Goal: Navigation & Orientation: Find specific page/section

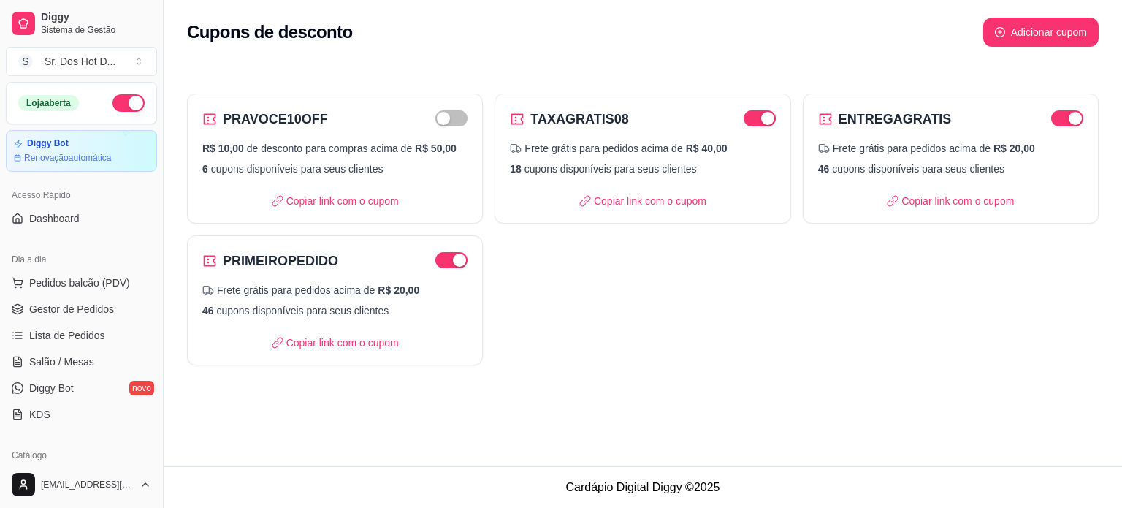
scroll to position [543, 0]
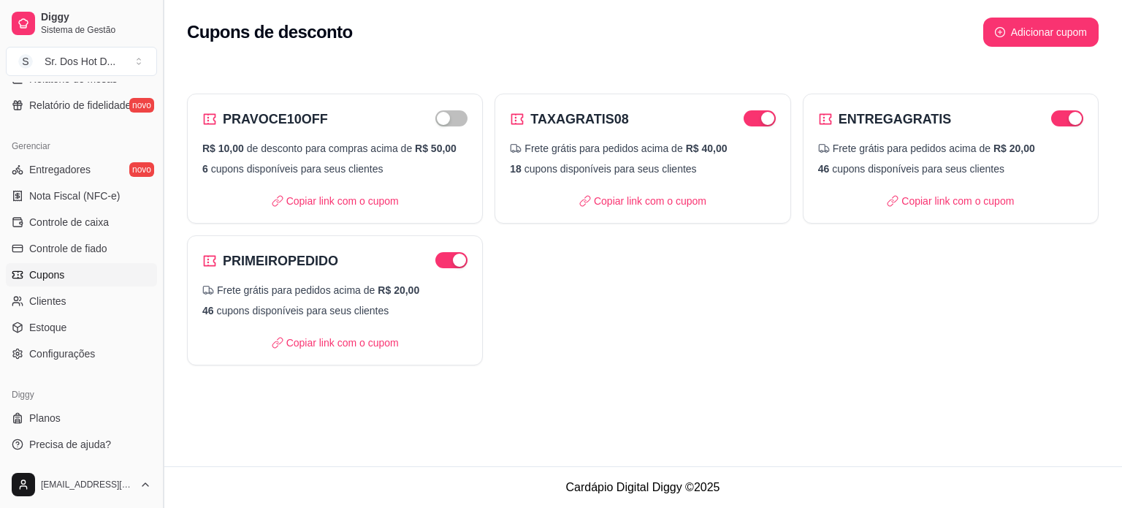
click at [161, 286] on button "Toggle Sidebar" at bounding box center [163, 254] width 12 height 508
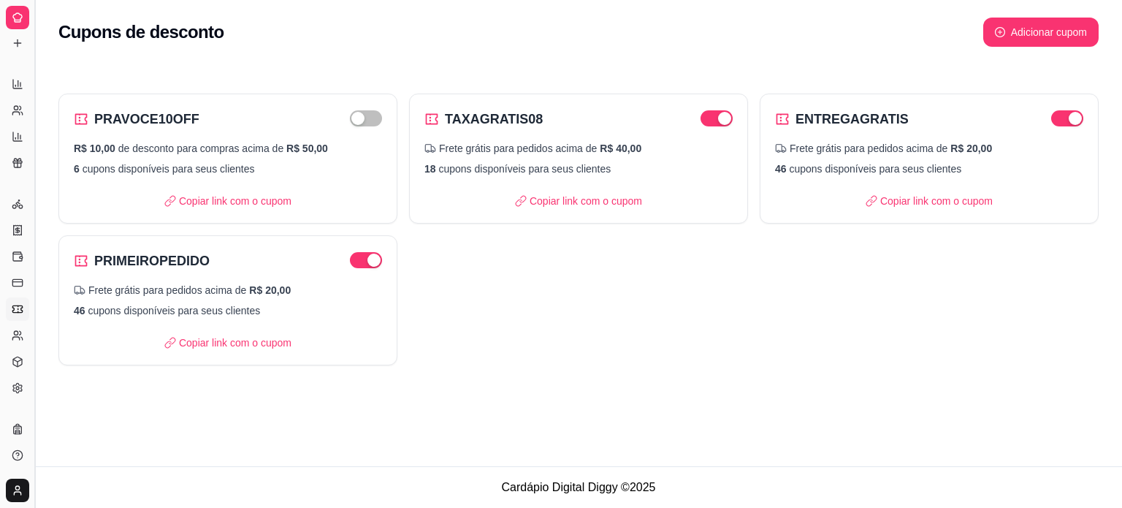
scroll to position [248, 0]
click at [15, 309] on icon at bounding box center [18, 310] width 12 height 12
click at [8, 188] on div "Gerenciar" at bounding box center [17, 180] width 23 height 23
click at [23, 139] on link "Relatório de mesas" at bounding box center [17, 137] width 23 height 23
select select "TOTAL_OF_ORDERS"
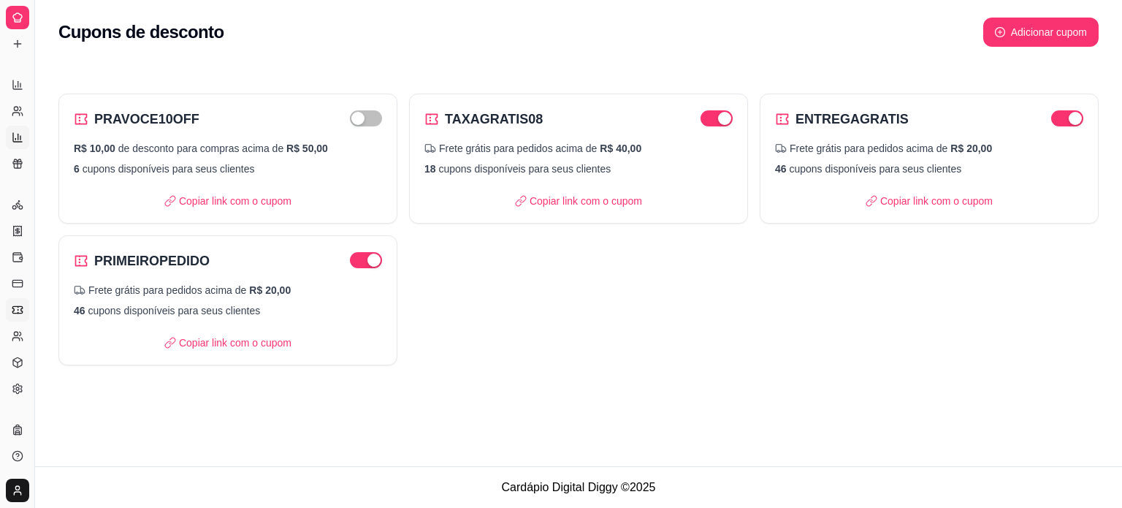
select select "7"
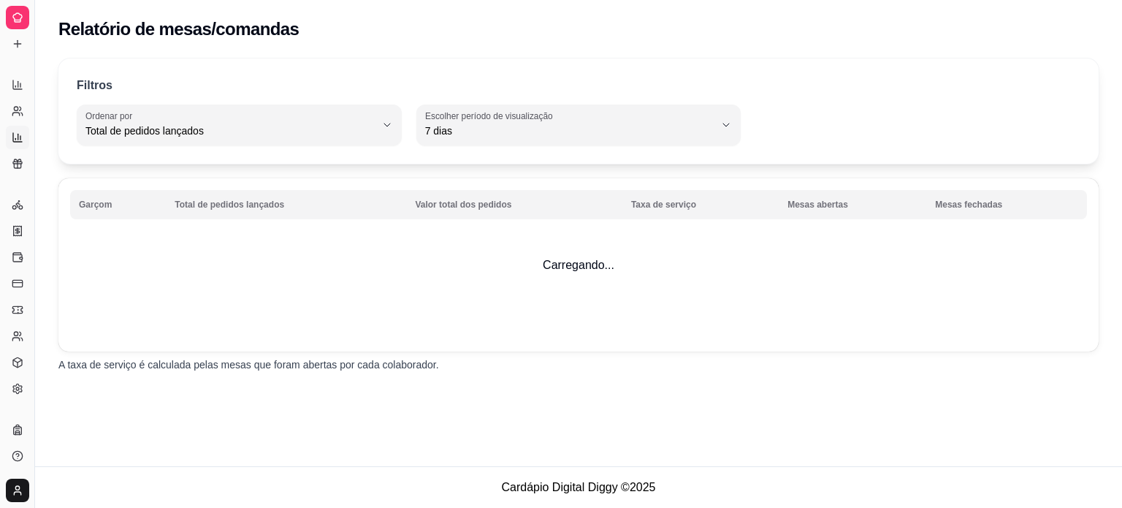
click at [15, 188] on div "Gerenciar" at bounding box center [17, 180] width 23 height 23
click at [13, 280] on rect at bounding box center [16, 283] width 9 height 7
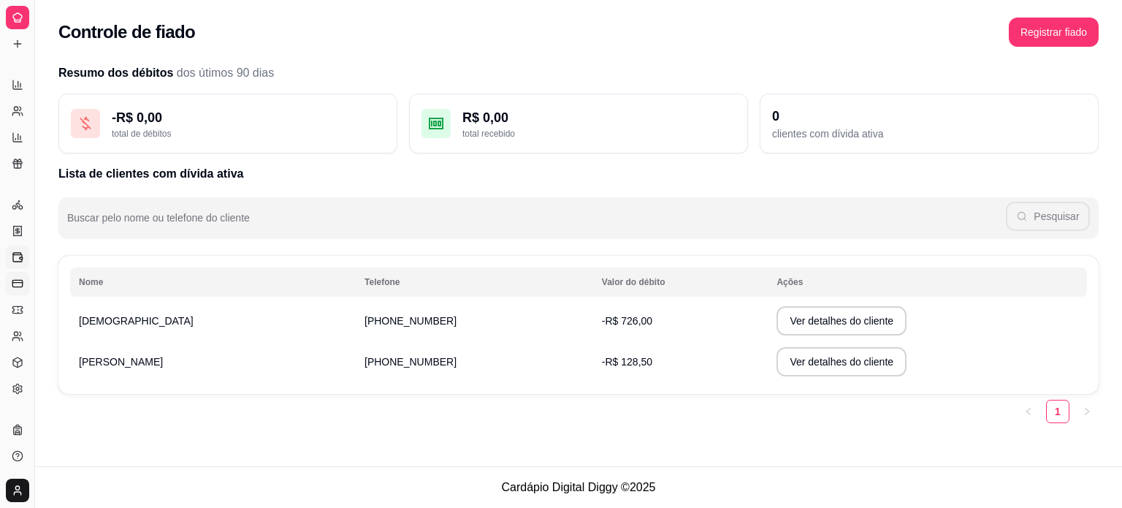
click at [15, 256] on icon at bounding box center [18, 257] width 12 height 12
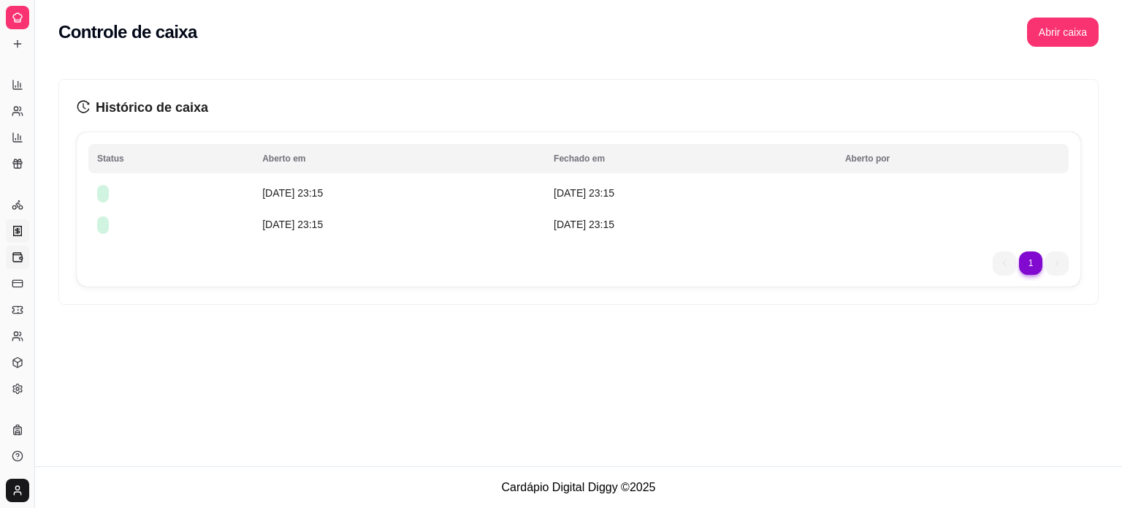
click at [20, 234] on icon at bounding box center [18, 230] width 8 height 9
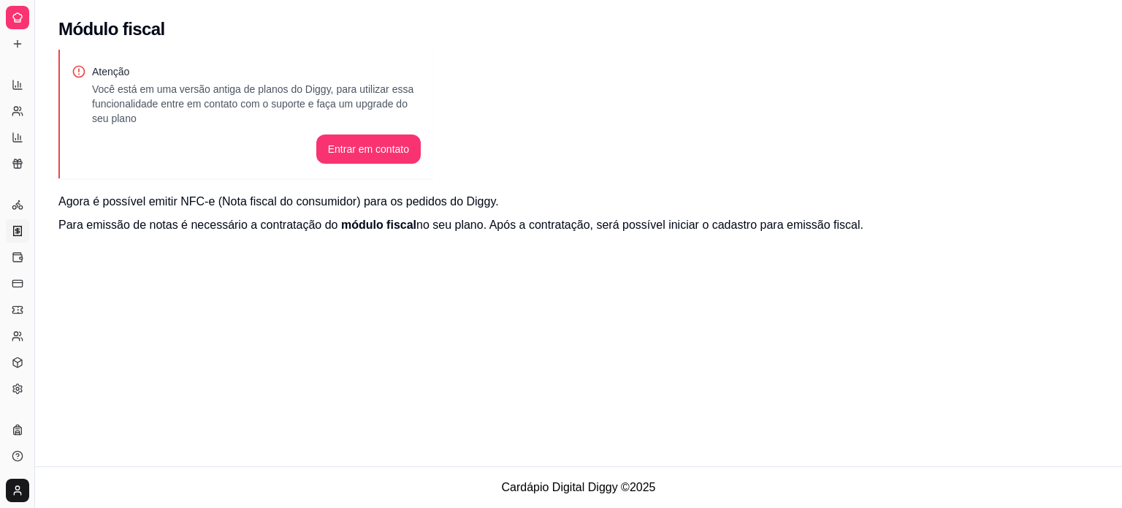
click at [15, 186] on div "Gerenciar" at bounding box center [17, 180] width 23 height 23
click at [24, 51] on div "Relatórios" at bounding box center [17, 61] width 23 height 23
click at [18, 114] on icon at bounding box center [18, 120] width 12 height 12
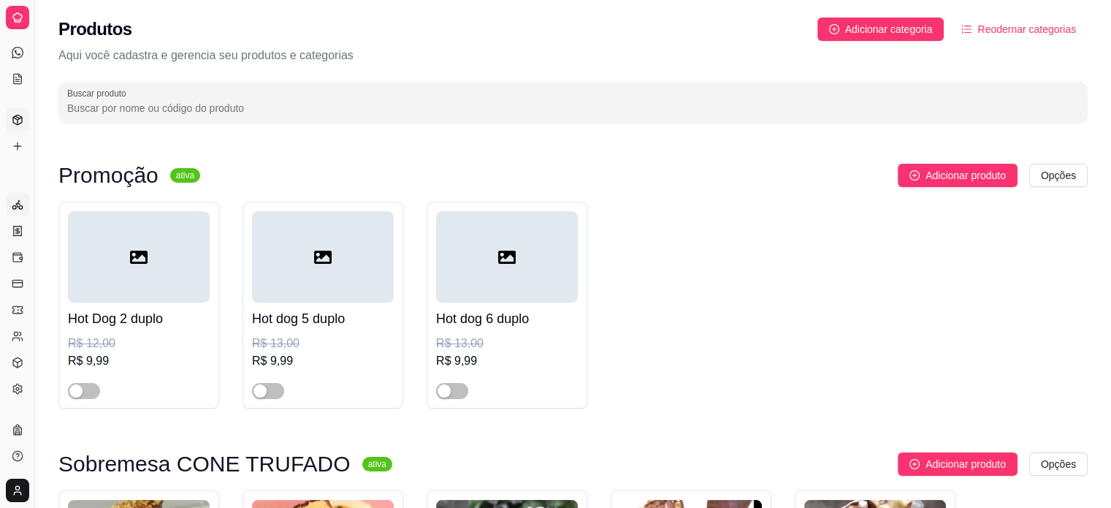
click at [12, 214] on link "Entregadores novo" at bounding box center [17, 204] width 23 height 23
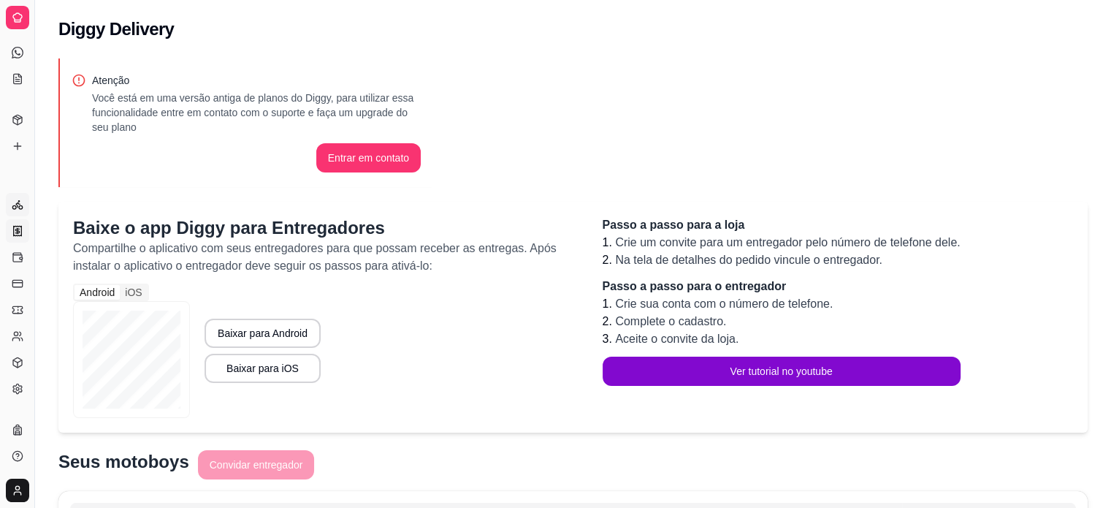
click at [12, 237] on link "Nota Fiscal (NFC-e)" at bounding box center [17, 230] width 23 height 23
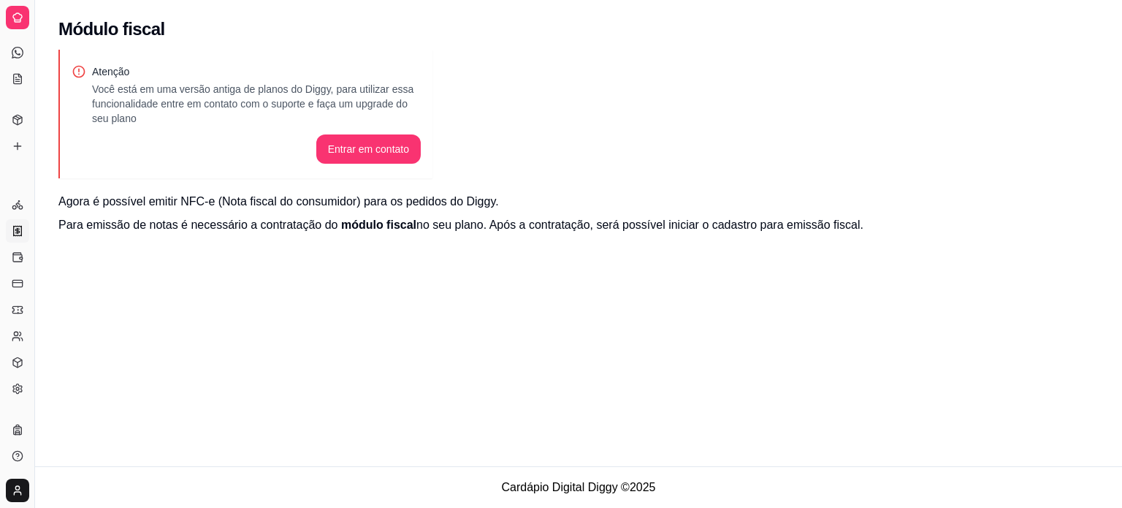
click at [18, 270] on ul "Entregadores novo Nota Fiscal (NFC-e) Controle de caixa Controle de fiado Cupon…" at bounding box center [17, 296] width 23 height 207
click at [35, 395] on button "Toggle Sidebar" at bounding box center [34, 254] width 12 height 508
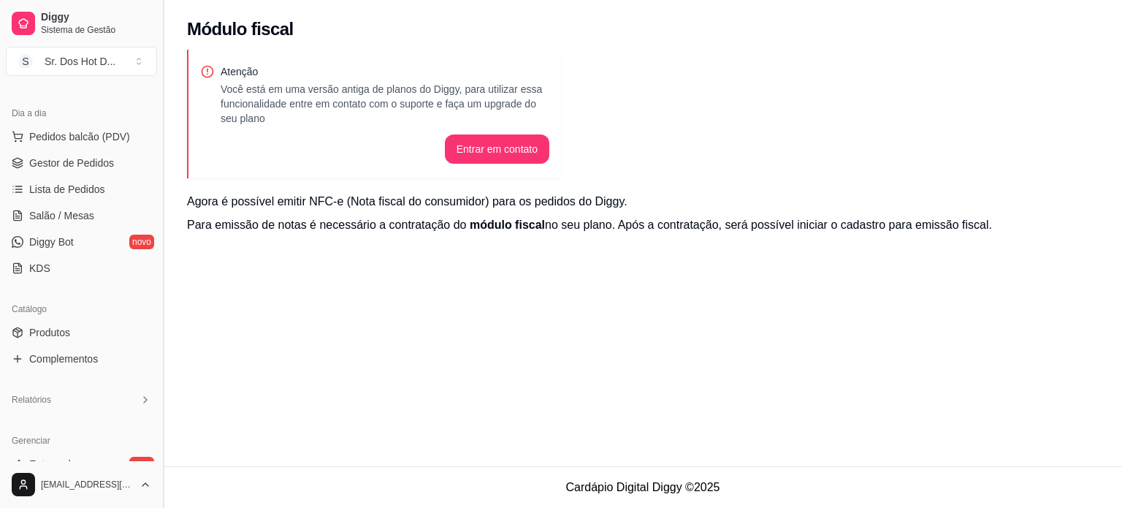
scroll to position [137, 0]
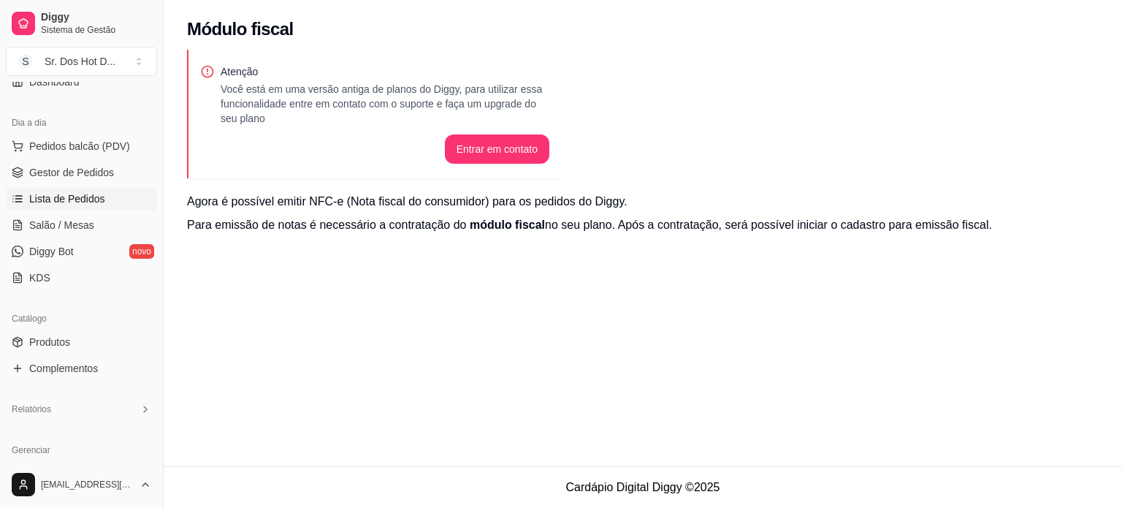
click at [95, 208] on link "Lista de Pedidos" at bounding box center [81, 198] width 151 height 23
